Goal: Information Seeking & Learning: Find specific page/section

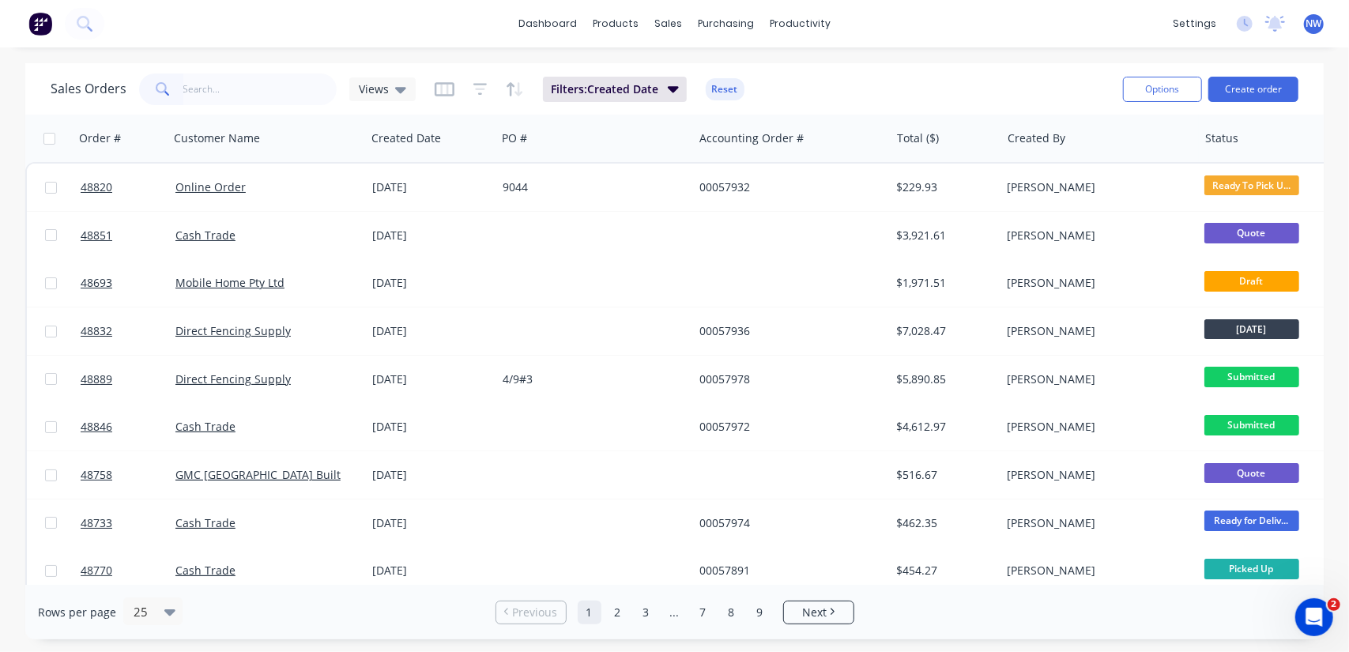
type input "o"
type input "[PERSON_NAME]"
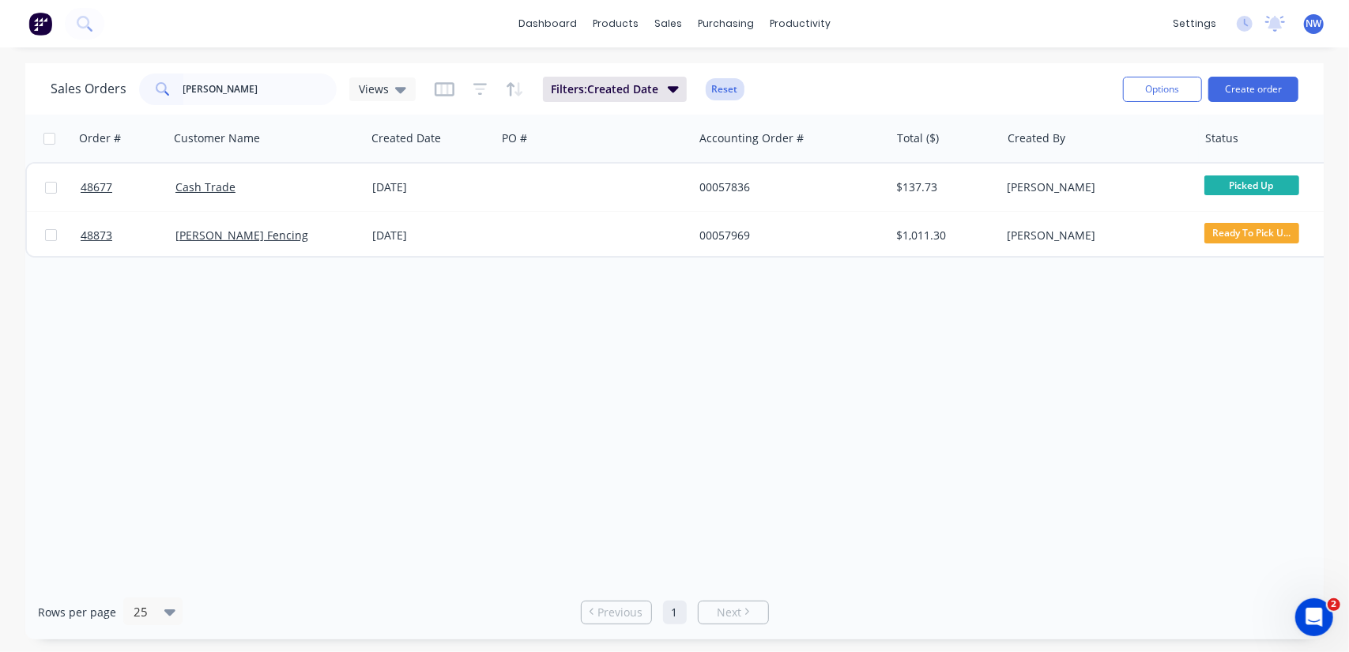
click at [723, 90] on button "Reset" at bounding box center [725, 89] width 39 height 22
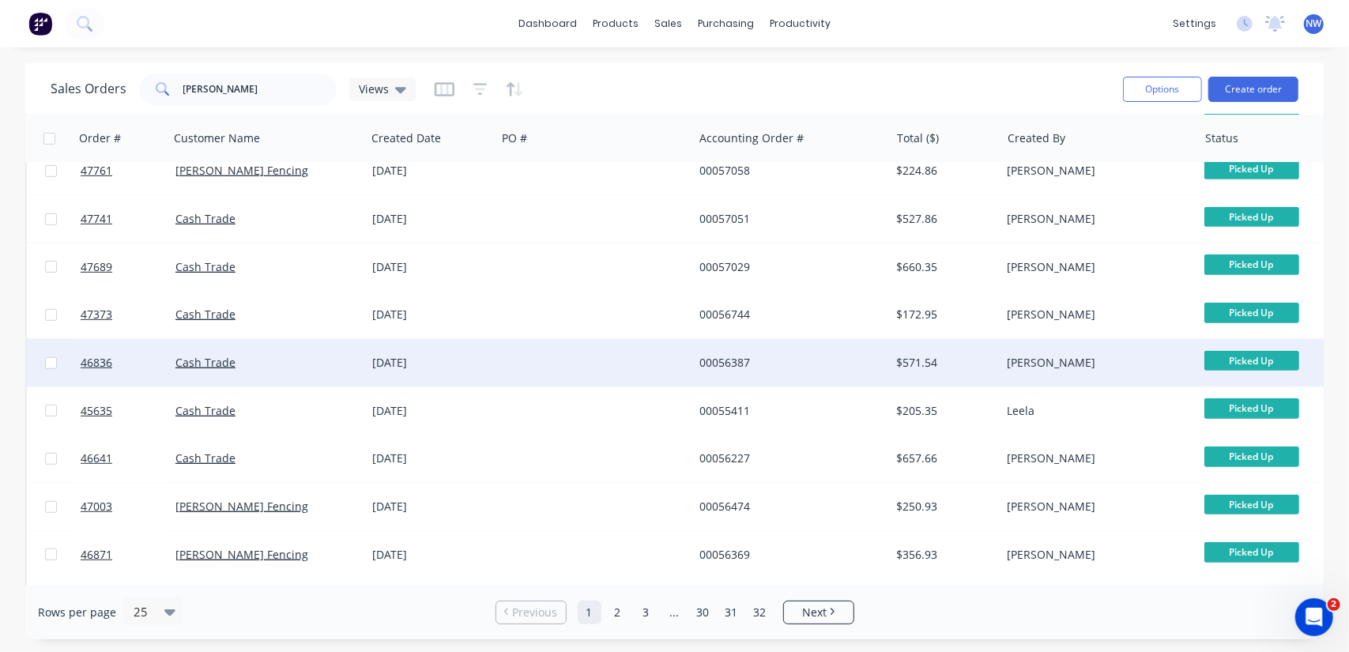
scroll to position [783, 0]
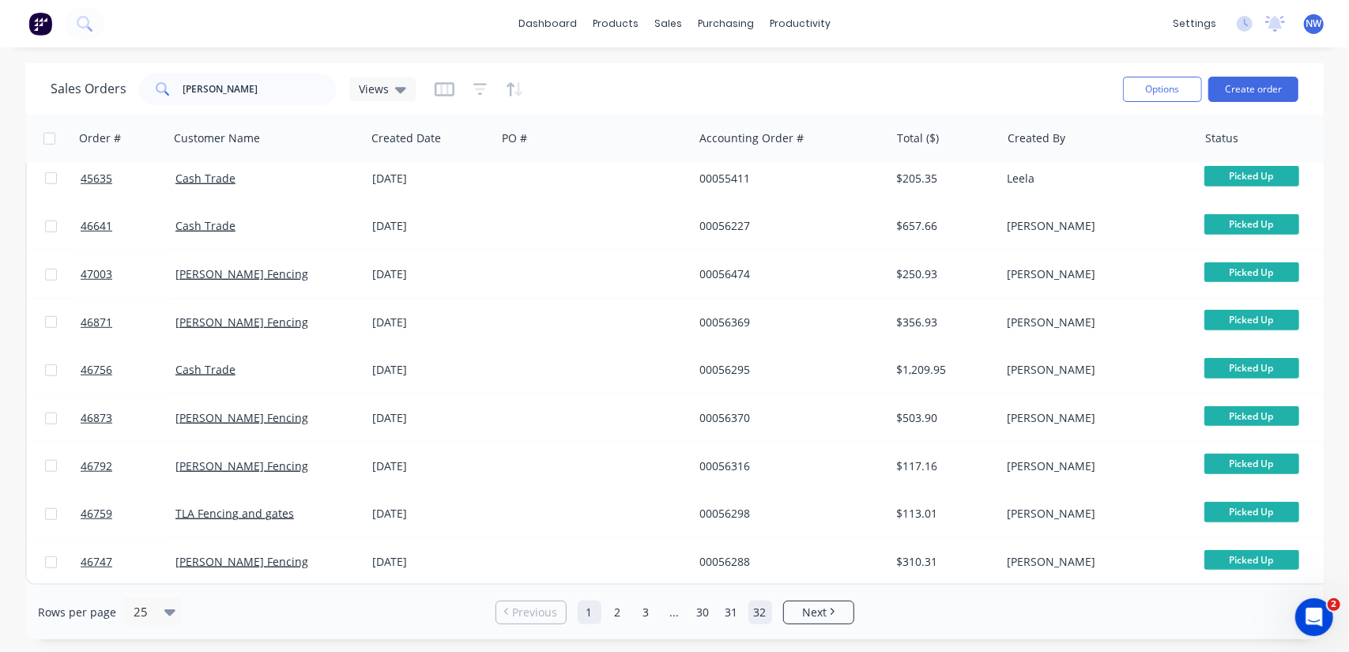
click at [757, 609] on link "32" at bounding box center [760, 612] width 24 height 24
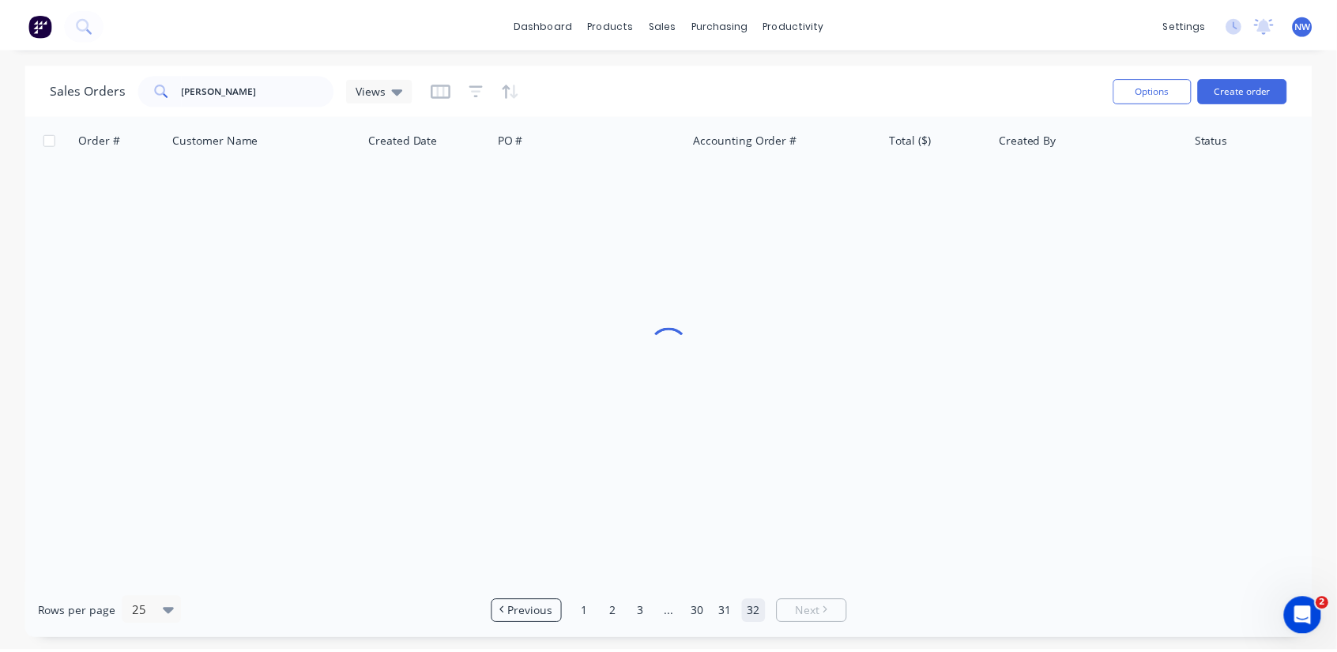
scroll to position [0, 0]
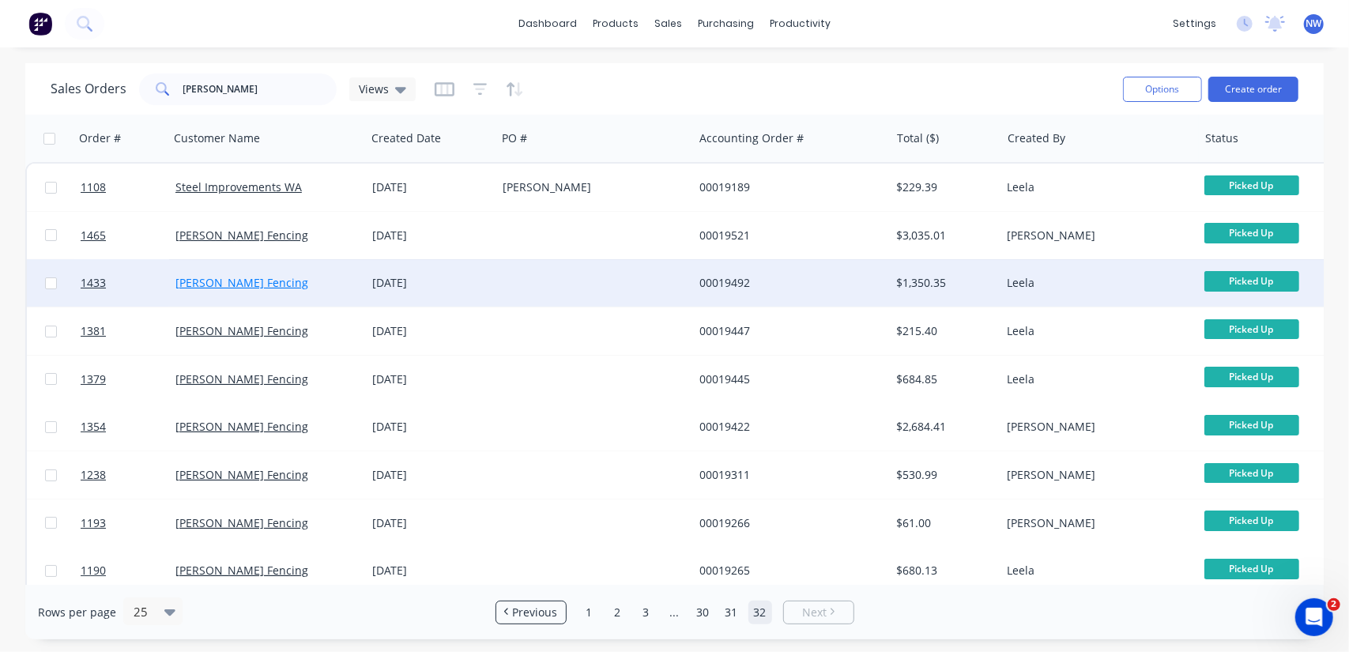
click at [216, 288] on link "[PERSON_NAME] Fencing" at bounding box center [241, 282] width 133 height 15
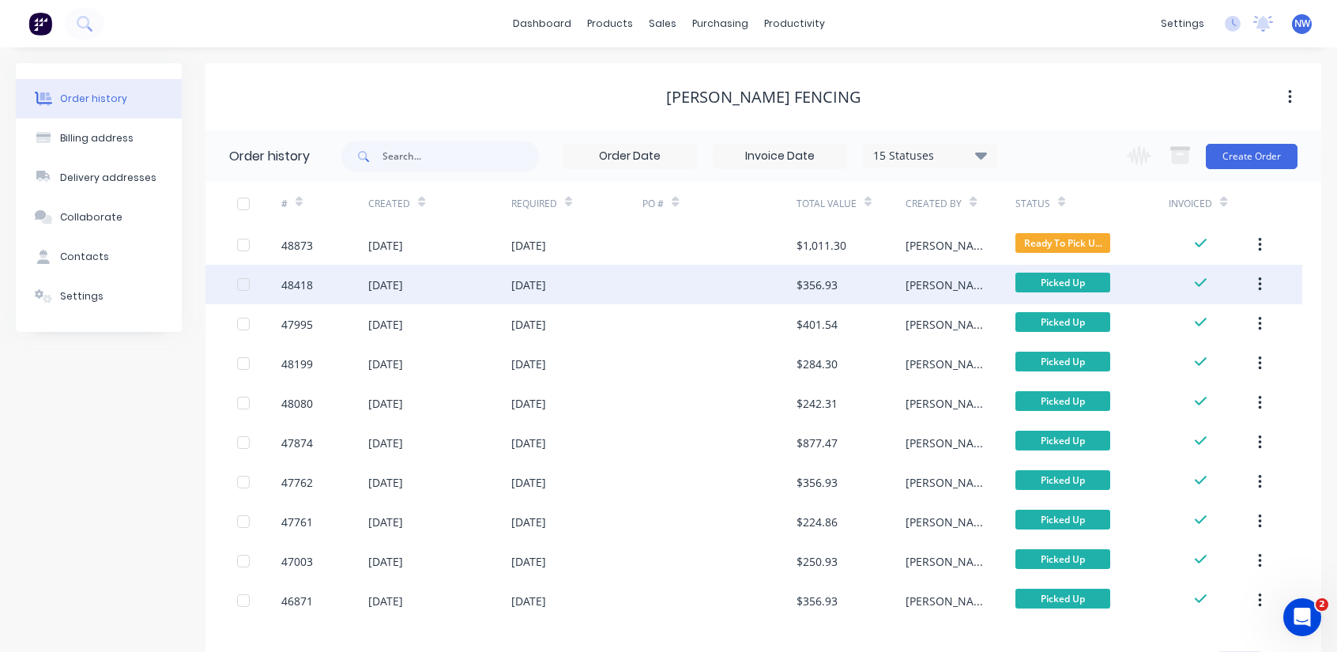
click at [400, 285] on div "[DATE]" at bounding box center [385, 285] width 35 height 17
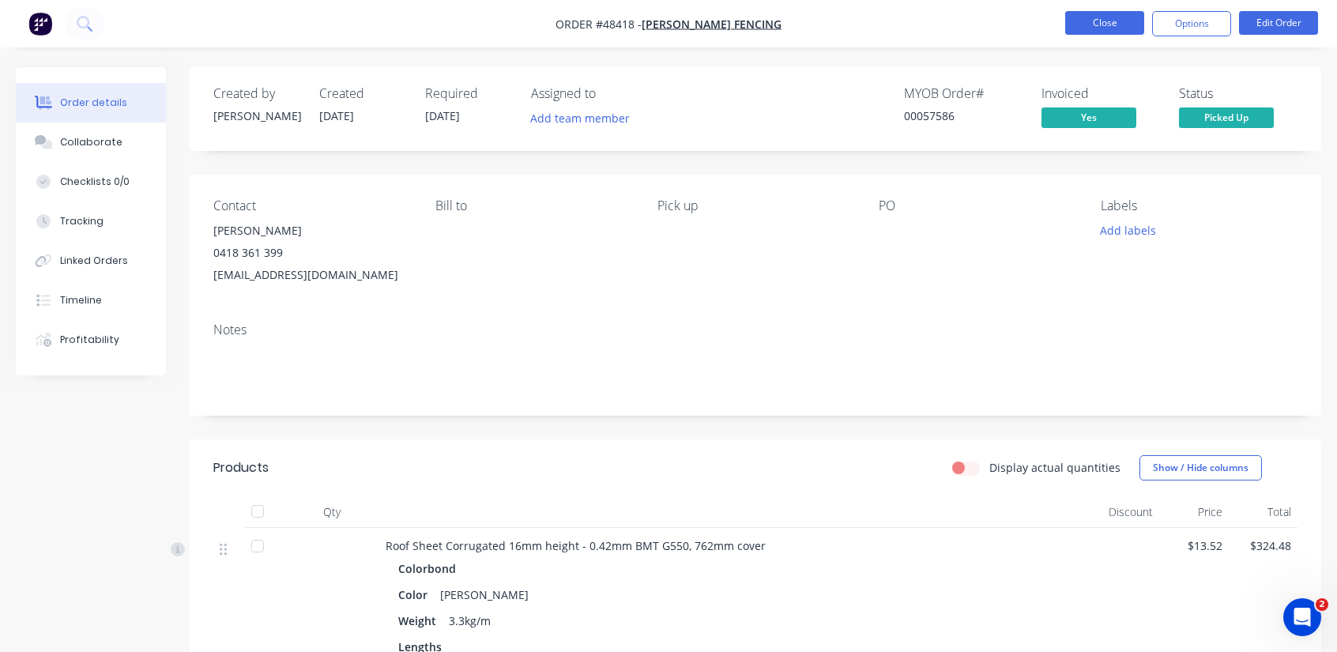
click at [1101, 27] on button "Close" at bounding box center [1104, 23] width 79 height 24
